Goal: Task Accomplishment & Management: Manage account settings

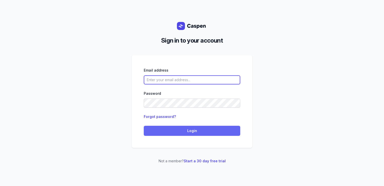
type input "[PERSON_NAME][EMAIL_ADDRESS][DOMAIN_NAME][PERSON_NAME]"
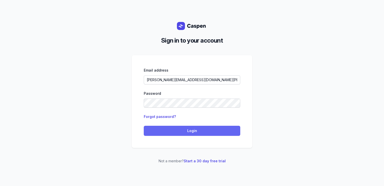
click at [174, 129] on span "Login" at bounding box center [192, 131] width 91 height 6
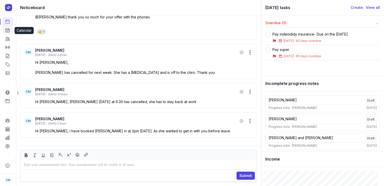
click at [9, 31] on icon at bounding box center [7, 30] width 5 height 5
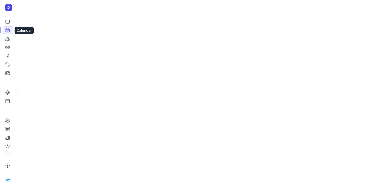
select select "week"
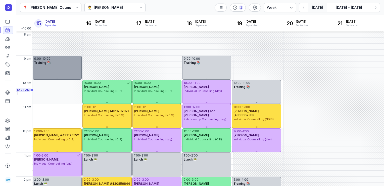
click at [55, 61] on div "Training 📚" at bounding box center [57, 63] width 46 height 4
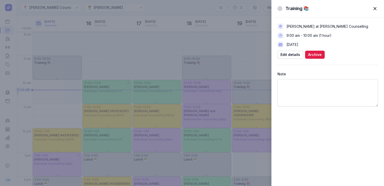
click at [375, 7] on span "button" at bounding box center [375, 8] width 11 height 11
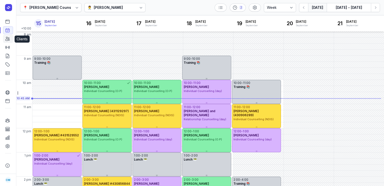
click at [8, 38] on icon at bounding box center [7, 38] width 5 height 5
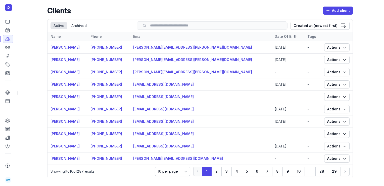
click at [185, 25] on input "search" at bounding box center [212, 26] width 140 height 4
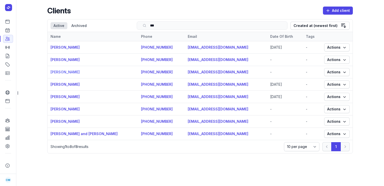
type input "***"
click at [68, 73] on link "[PERSON_NAME]" at bounding box center [65, 72] width 29 height 4
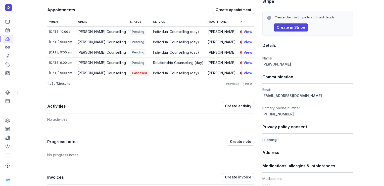
scroll to position [60, 0]
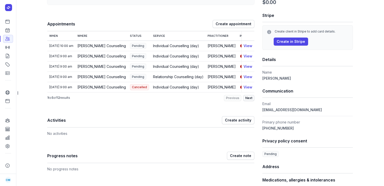
click at [251, 100] on span "Next" at bounding box center [249, 98] width 7 height 4
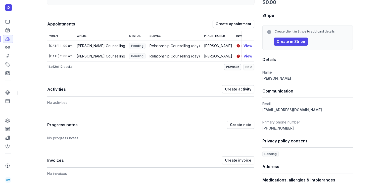
click at [230, 70] on button "Previous" at bounding box center [232, 67] width 17 height 6
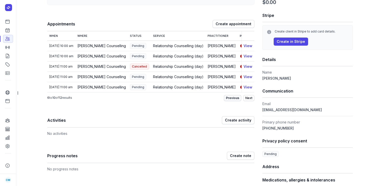
click at [230, 101] on button "Previous" at bounding box center [232, 98] width 17 height 6
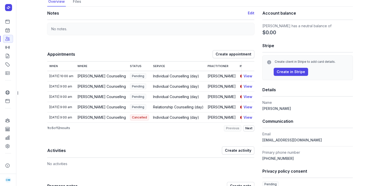
scroll to position [30, 0]
click at [8, 30] on icon at bounding box center [7, 30] width 5 height 5
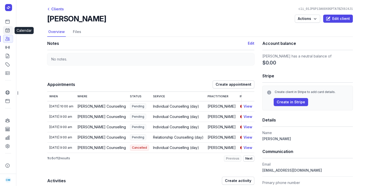
select select "week"
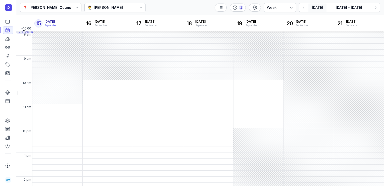
scroll to position [6, 0]
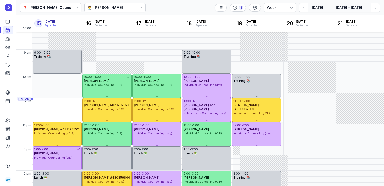
click at [342, 8] on button "[DATE] - [DATE]" at bounding box center [349, 7] width 44 height 9
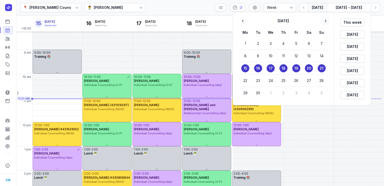
click at [326, 20] on icon "button" at bounding box center [326, 21] width 2 height 3
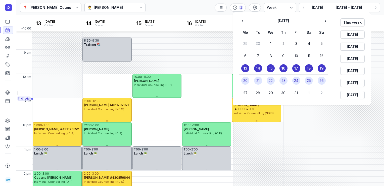
click at [272, 80] on time "22" at bounding box center [271, 80] width 4 height 5
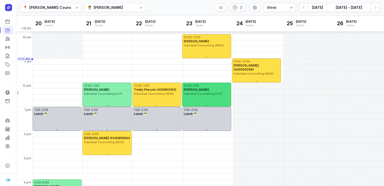
scroll to position [31, 0]
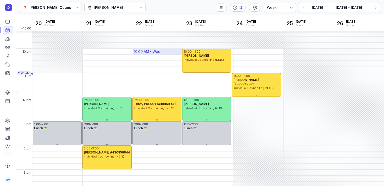
click at [166, 52] on div "10:00 AM - Wed" at bounding box center [158, 52] width 50 height 6
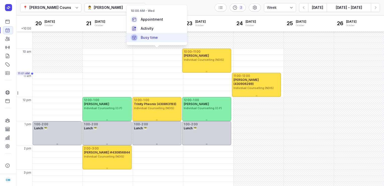
click at [157, 39] on span "Busy time" at bounding box center [149, 37] width 17 height 5
select select
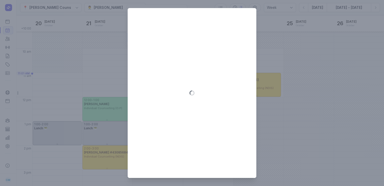
type input "[DATE]"
select select "10:00"
select select "11:00"
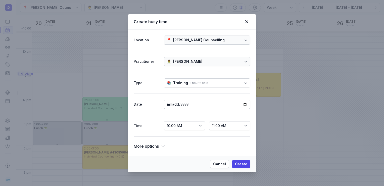
drag, startPoint x: 210, startPoint y: 21, endPoint x: 217, endPoint y: 33, distance: 13.6
click at [217, 33] on div "Create busy time Location 📍 [PERSON_NAME] Counselling Practitioner 👨‍⚕️ [PERSON…" at bounding box center [192, 93] width 129 height 158
drag, startPoint x: 217, startPoint y: 33, endPoint x: 190, endPoint y: 17, distance: 31.4
click at [190, 17] on div "Create busy time" at bounding box center [192, 21] width 129 height 15
click at [248, 21] on icon at bounding box center [247, 22] width 6 height 6
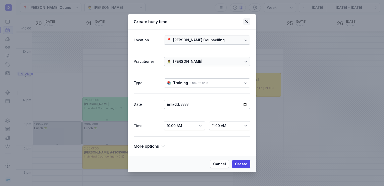
select select
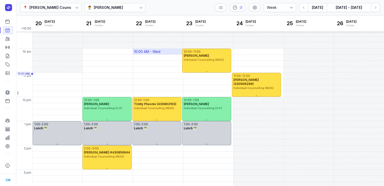
click at [159, 49] on div "10:00 AM - Wed" at bounding box center [147, 51] width 26 height 5
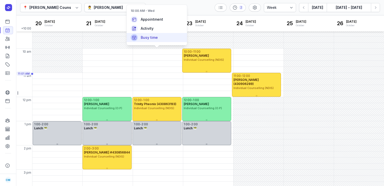
click at [165, 36] on div "Busy time" at bounding box center [157, 37] width 60 height 9
select select
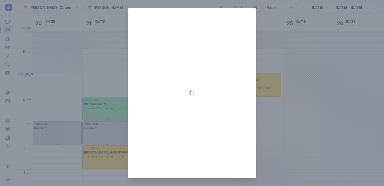
type input "[DATE]"
select select "10:00"
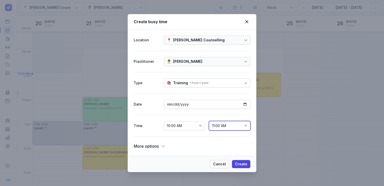
click at [247, 126] on select "10:15 AM 10:30 AM 10:45 AM 11:00 AM 11:15 AM 11:30 AM 11:45 AM 12:00 PM 12:15 P…" at bounding box center [229, 125] width 41 height 9
select select "12:00"
click at [209, 121] on select "10:15 AM 10:30 AM 10:45 AM 11:00 AM 11:15 AM 11:30 AM 11:45 AM 12:00 PM 12:15 P…" at bounding box center [229, 125] width 41 height 9
click at [167, 145] on dt "More options" at bounding box center [192, 145] width 117 height 7
click at [164, 145] on icon at bounding box center [163, 145] width 5 height 5
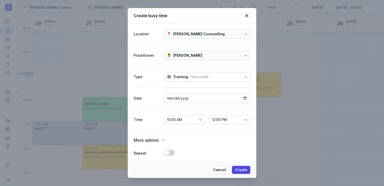
scroll to position [104, 0]
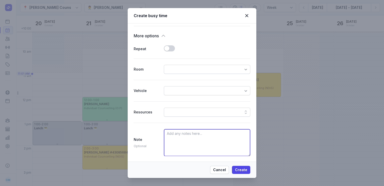
click at [168, 141] on textarea at bounding box center [207, 142] width 87 height 27
type textarea "power out"
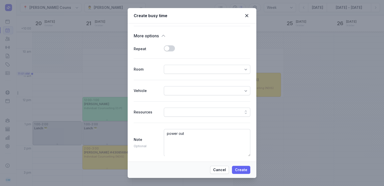
click at [238, 171] on span "Create" at bounding box center [241, 170] width 12 height 6
select select
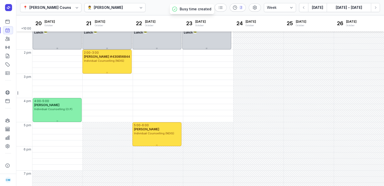
scroll to position [135, 0]
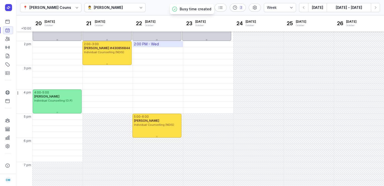
click at [139, 43] on div "2:00 PM - Wed" at bounding box center [146, 44] width 25 height 5
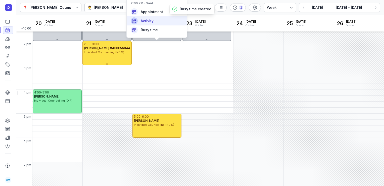
click at [151, 21] on span "Activity" at bounding box center [147, 20] width 13 height 5
select select
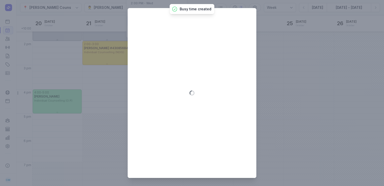
type input "[DATE]"
select select "14:00"
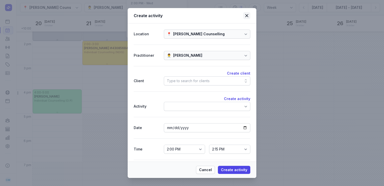
click at [250, 14] on icon at bounding box center [247, 16] width 6 height 6
select select
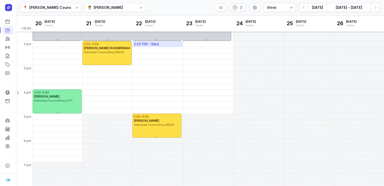
click at [159, 45] on div "2:00 PM - Wed" at bounding box center [158, 44] width 50 height 6
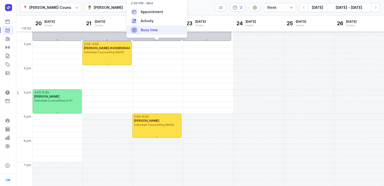
click at [157, 27] on div "Busy time" at bounding box center [157, 29] width 60 height 9
select select
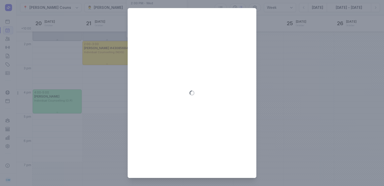
type input "[DATE]"
select select "14:00"
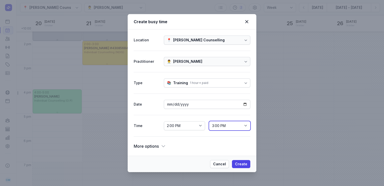
click at [242, 127] on select "2:15 PM 2:30 PM 2:45 PM 3:00 PM 3:15 PM 3:30 PM 3:45 PM 4:00 PM 4:15 PM 4:30 PM…" at bounding box center [229, 125] width 41 height 9
select select "17:00"
click at [209, 121] on select "2:15 PM 2:30 PM 2:45 PM 3:00 PM 3:15 PM 3:30 PM 3:45 PM 4:00 PM 4:15 PM 4:30 PM…" at bounding box center [229, 125] width 41 height 9
click at [157, 146] on span "More options" at bounding box center [146, 145] width 25 height 7
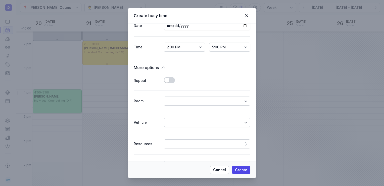
scroll to position [104, 0]
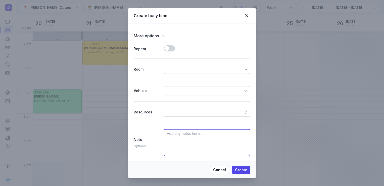
click at [172, 141] on textarea at bounding box center [207, 142] width 87 height 27
type textarea "power out"
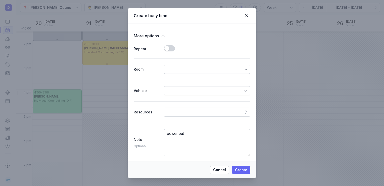
click at [237, 170] on span "Create" at bounding box center [241, 170] width 12 height 6
select select
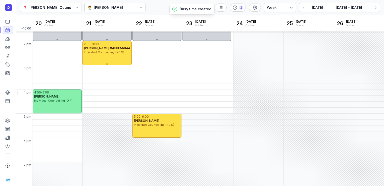
scroll to position [129, 0]
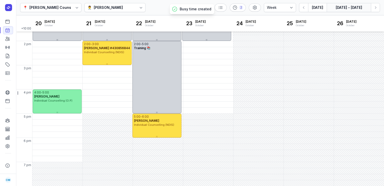
click at [344, 8] on button "[DATE] - [DATE]" at bounding box center [349, 7] width 44 height 9
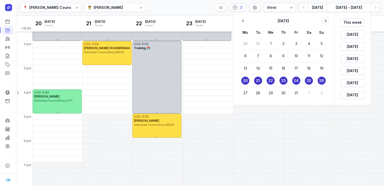
click at [325, 21] on icon "button" at bounding box center [325, 20] width 5 height 5
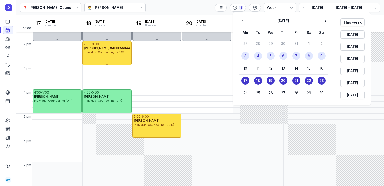
click at [260, 56] on button "4" at bounding box center [258, 56] width 8 height 8
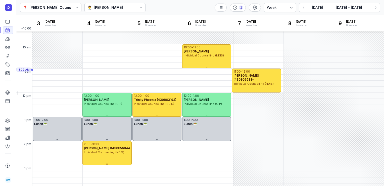
scroll to position [36, 0]
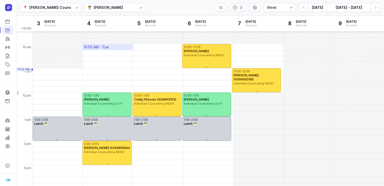
click at [108, 45] on div "10:00 AM - Tue" at bounding box center [96, 47] width 25 height 5
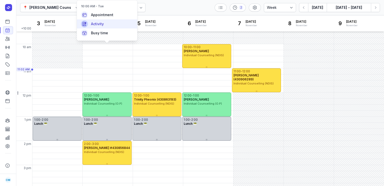
click at [102, 23] on span "Activity" at bounding box center [97, 23] width 13 height 5
select select
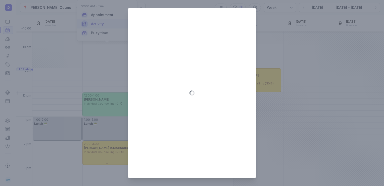
type input "[DATE]"
select select "10:00"
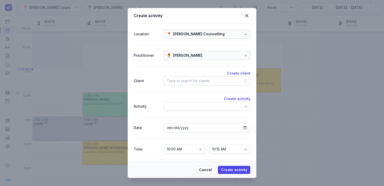
click at [242, 82] on div at bounding box center [246, 80] width 9 height 9
click at [246, 17] on icon at bounding box center [247, 15] width 3 height 3
select select
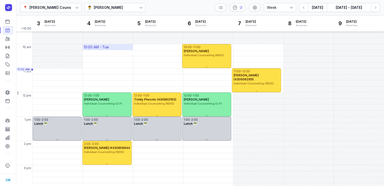
click at [104, 47] on div "10:00 AM - Tue" at bounding box center [96, 47] width 25 height 5
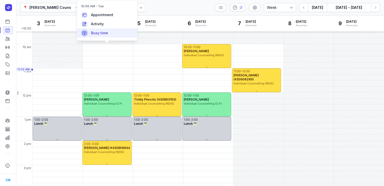
click at [116, 33] on div "Busy time" at bounding box center [107, 32] width 60 height 9
select select
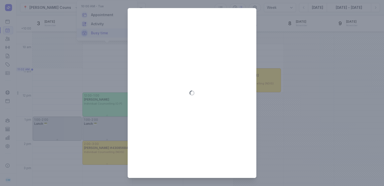
type input "[DATE]"
select select "10:00"
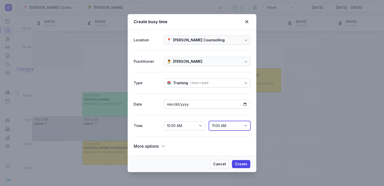
click at [247, 127] on select "10:15 AM 10:30 AM 10:45 AM 11:00 AM 11:15 AM 11:30 AM 11:45 AM 12:00 PM 12:15 P…" at bounding box center [229, 125] width 41 height 9
select select "12:00"
click at [209, 121] on select "10:15 AM 10:30 AM 10:45 AM 11:00 AM 11:15 AM 11:30 AM 11:45 AM 12:00 PM 12:15 P…" at bounding box center [229, 125] width 41 height 9
click at [243, 163] on span "Create" at bounding box center [241, 164] width 12 height 6
select select
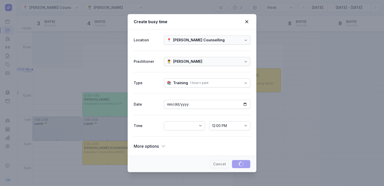
select select
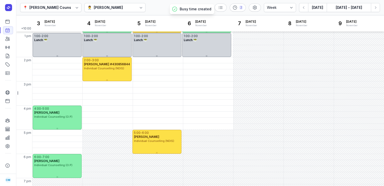
scroll to position [135, 0]
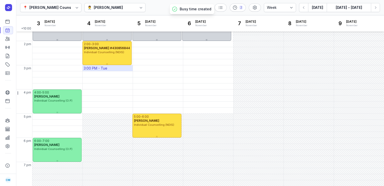
click at [102, 66] on div "3:00 PM - Tue" at bounding box center [96, 68] width 24 height 5
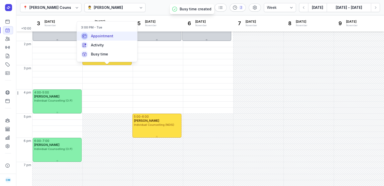
click at [106, 38] on span "Appointment" at bounding box center [102, 35] width 22 height 5
select select
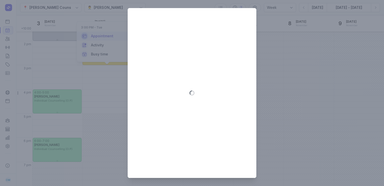
type input "[DATE]"
select select "15:00"
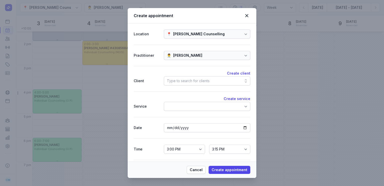
click at [216, 83] on div "Type to search for clients" at bounding box center [207, 80] width 87 height 9
drag, startPoint x: 247, startPoint y: 19, endPoint x: 248, endPoint y: 15, distance: 4.2
click at [248, 15] on div "Create appointment" at bounding box center [192, 15] width 129 height 15
click at [248, 15] on icon at bounding box center [247, 16] width 6 height 6
select select
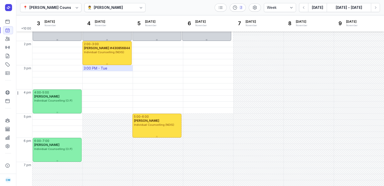
click at [122, 70] on div "3:00 PM - Tue" at bounding box center [108, 68] width 50 height 6
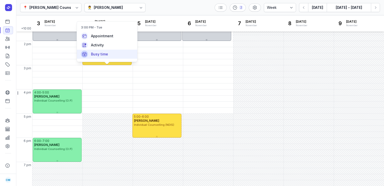
click at [121, 53] on div "Busy time" at bounding box center [107, 54] width 60 height 9
select select
type input "[DATE]"
select select "15:00"
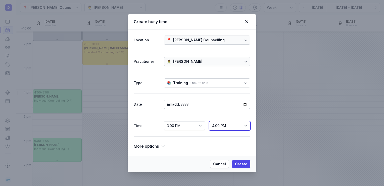
click at [237, 124] on select "3:15 PM 3:30 PM 3:45 PM 4:00 PM 4:15 PM 4:30 PM 4:45 PM 5:00 PM 5:15 PM 5:30 PM…" at bounding box center [229, 125] width 41 height 9
select select "17:00"
click at [209, 121] on select "3:15 PM 3:30 PM 3:45 PM 4:00 PM 4:15 PM 4:30 PM 4:45 PM 5:00 PM 5:15 PM 5:30 PM…" at bounding box center [229, 125] width 41 height 9
click at [243, 162] on span "Create" at bounding box center [241, 164] width 12 height 6
select select
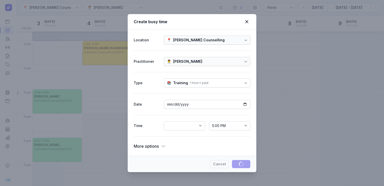
select select
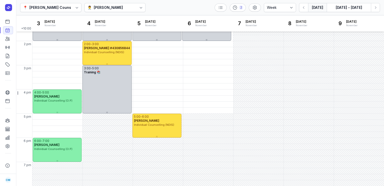
click at [315, 9] on button "[DATE]" at bounding box center [317, 7] width 19 height 9
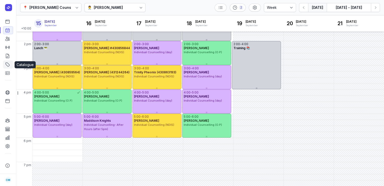
click at [8, 63] on icon at bounding box center [7, 64] width 5 height 5
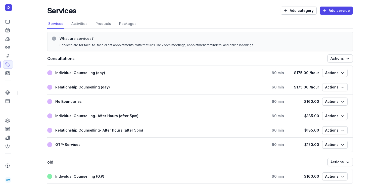
click at [89, 73] on div "Individual Counselling (day)" at bounding box center [80, 73] width 50 height 6
click at [342, 70] on icon "button" at bounding box center [342, 72] width 5 height 5
click at [315, 85] on button "Edit service" at bounding box center [320, 83] width 56 height 7
select select
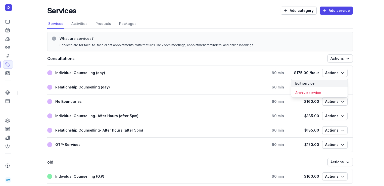
select select
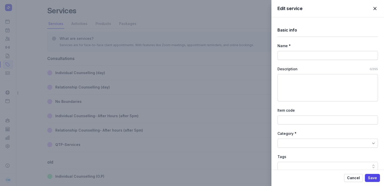
type input "Individual Counselling (day)"
select select "60"
select select "0"
type input "175.00"
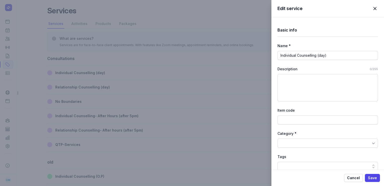
select select "hourly"
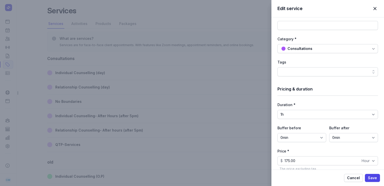
scroll to position [95, 0]
click at [370, 112] on select "15min 30min 45min 1h 1h 15min 1h 30min 1h 45min 2h 2h 15min 2h 30min 2h 45min 3…" at bounding box center [328, 113] width 101 height 9
click at [28, 45] on div "Edit service Close panel Basic info Name * Individual Counselling (day) Descrip…" at bounding box center [192, 93] width 384 height 186
select select
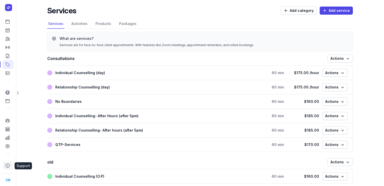
click at [7, 165] on icon at bounding box center [7, 165] width 5 height 5
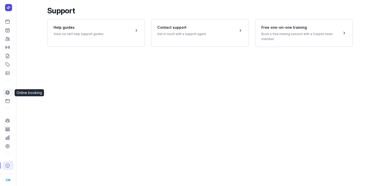
click at [6, 94] on icon at bounding box center [7, 92] width 5 height 5
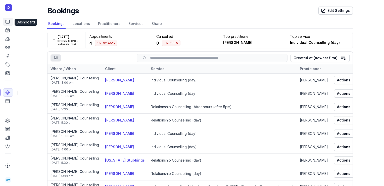
click at [8, 23] on icon at bounding box center [7, 21] width 5 height 5
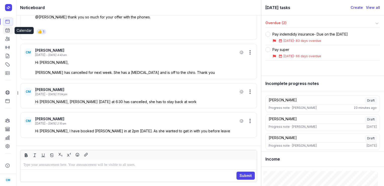
click at [10, 33] on icon at bounding box center [7, 30] width 5 height 5
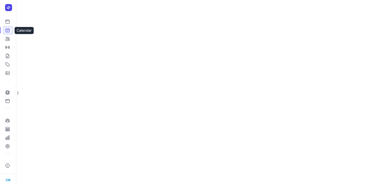
select select "week"
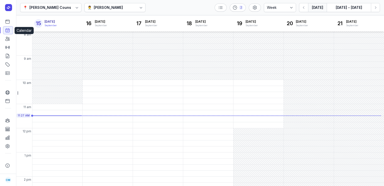
scroll to position [21, 0]
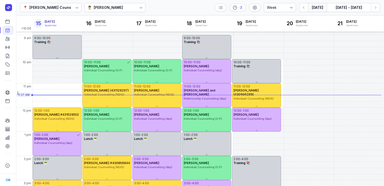
click at [123, 9] on div "[PERSON_NAME]" at bounding box center [108, 8] width 29 height 6
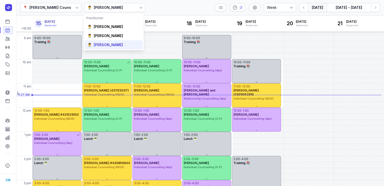
click at [111, 43] on div "[PERSON_NAME]" at bounding box center [108, 44] width 29 height 5
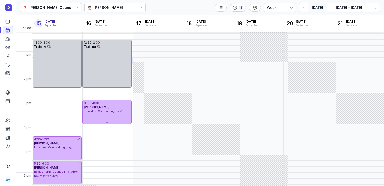
scroll to position [135, 0]
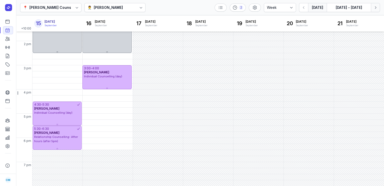
click at [376, 7] on icon "button" at bounding box center [376, 7] width 2 height 3
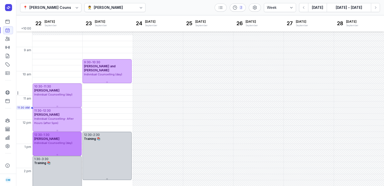
scroll to position [8, 0]
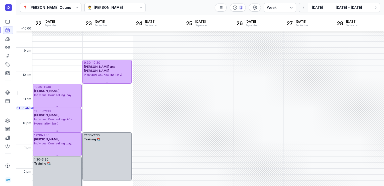
click at [306, 7] on icon "button" at bounding box center [304, 7] width 5 height 5
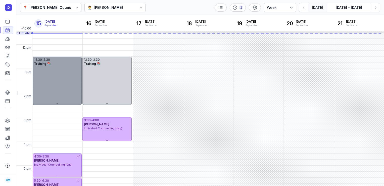
scroll to position [84, 0]
